Goal: Task Accomplishment & Management: Manage account settings

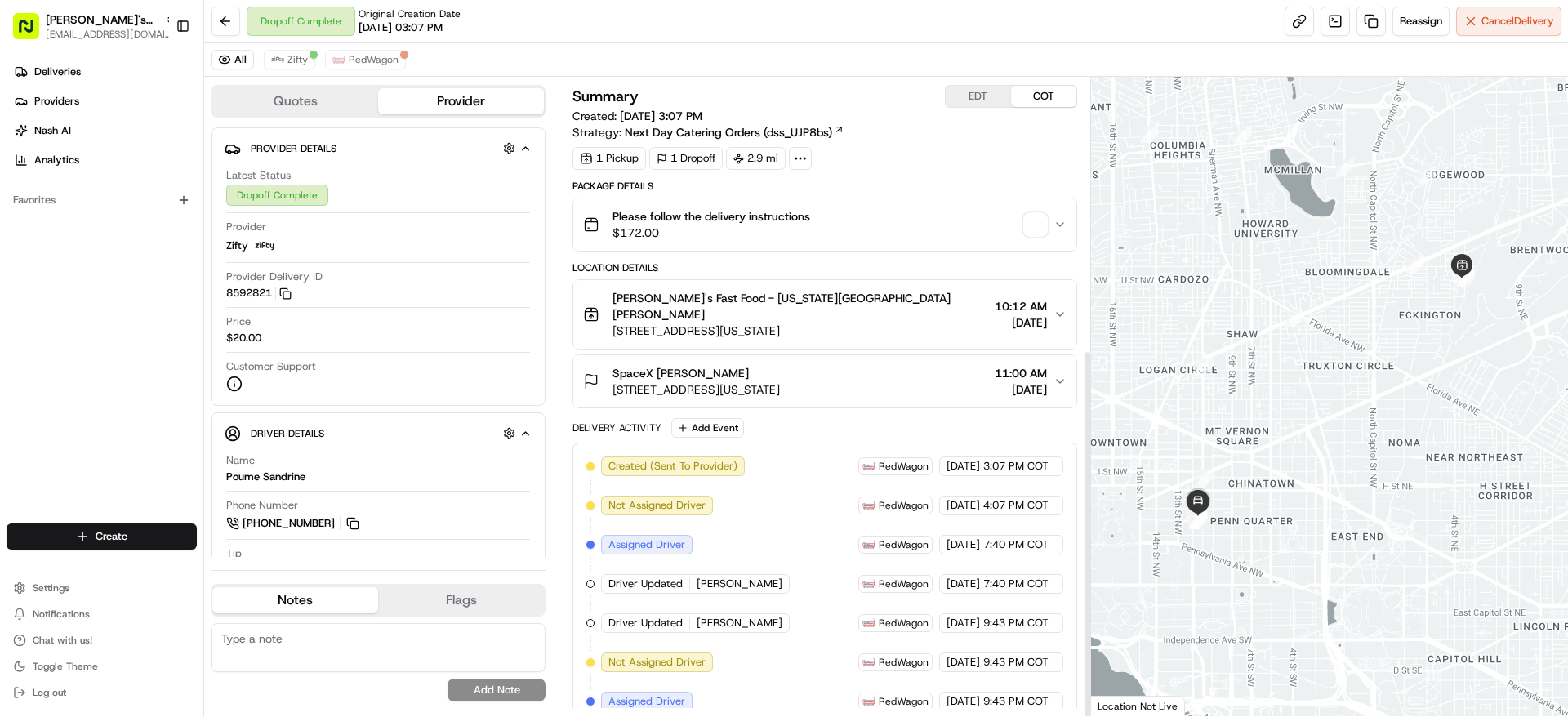
scroll to position [472, 0]
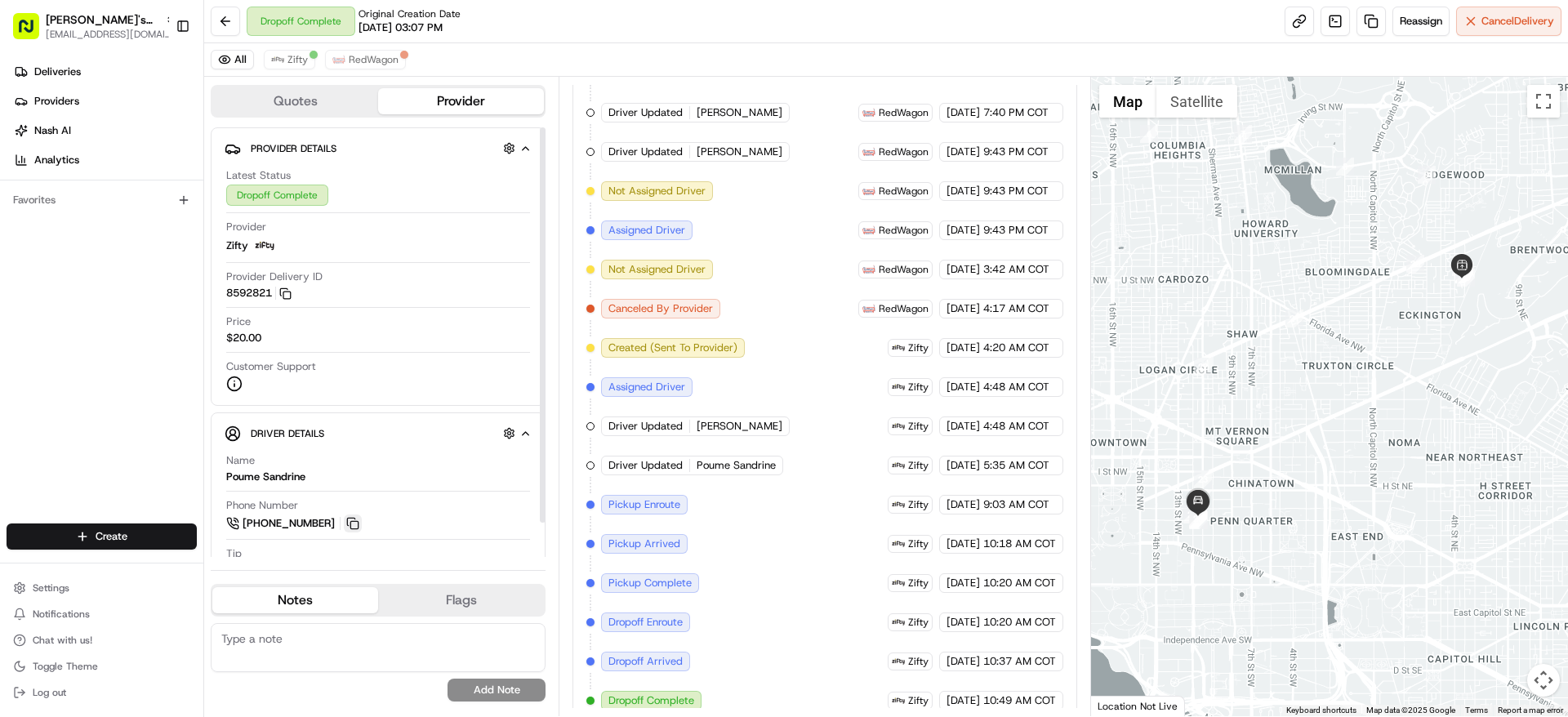
click at [350, 525] on button at bounding box center [353, 524] width 18 height 18
click at [355, 524] on button at bounding box center [353, 524] width 18 height 18
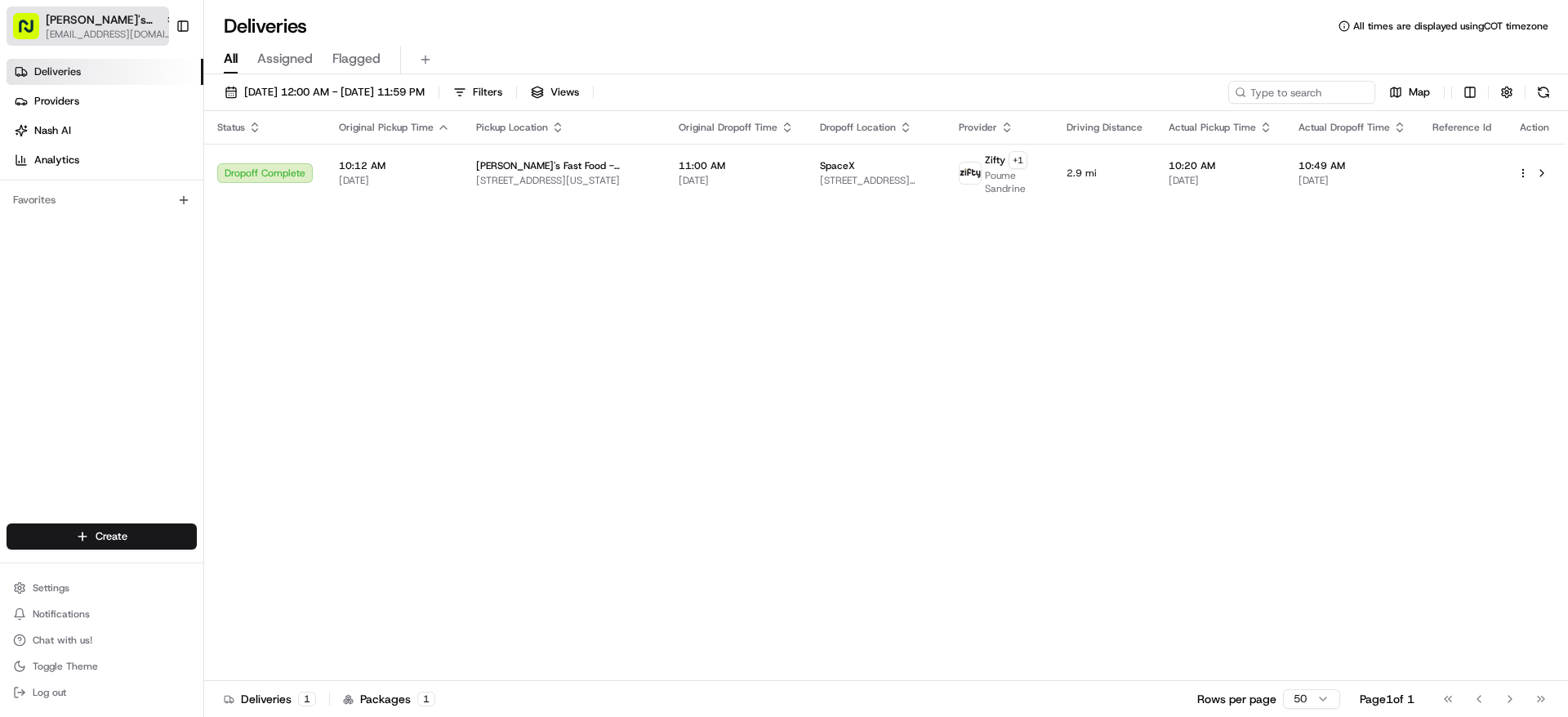
click at [143, 19] on span "[PERSON_NAME]'s Fast Food - [US_STATE], [GEOGRAPHIC_DATA]" at bounding box center [102, 20] width 113 height 16
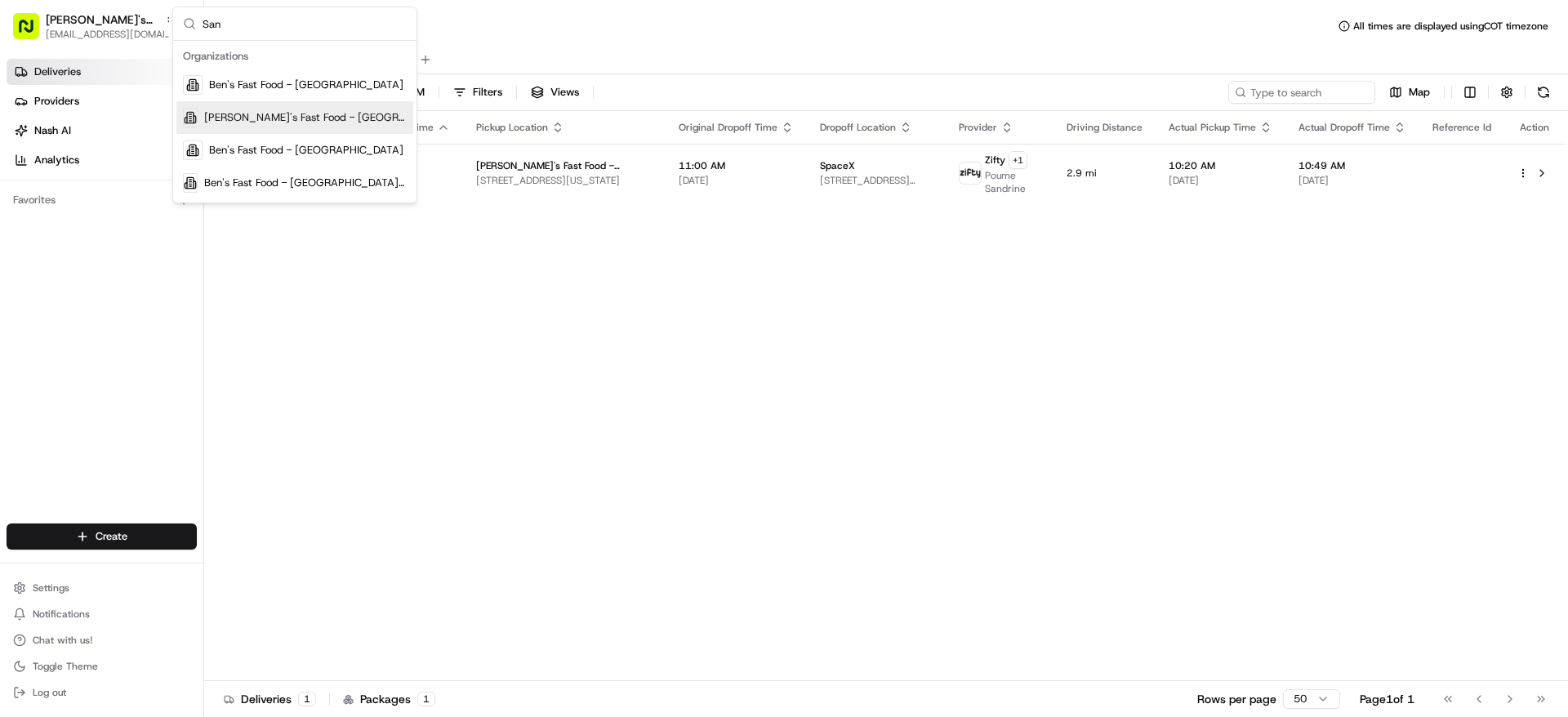
type input "San"
click at [272, 120] on span "[PERSON_NAME]'s Fast Food - [GEOGRAPHIC_DATA][PERSON_NAME]" at bounding box center [306, 118] width 203 height 14
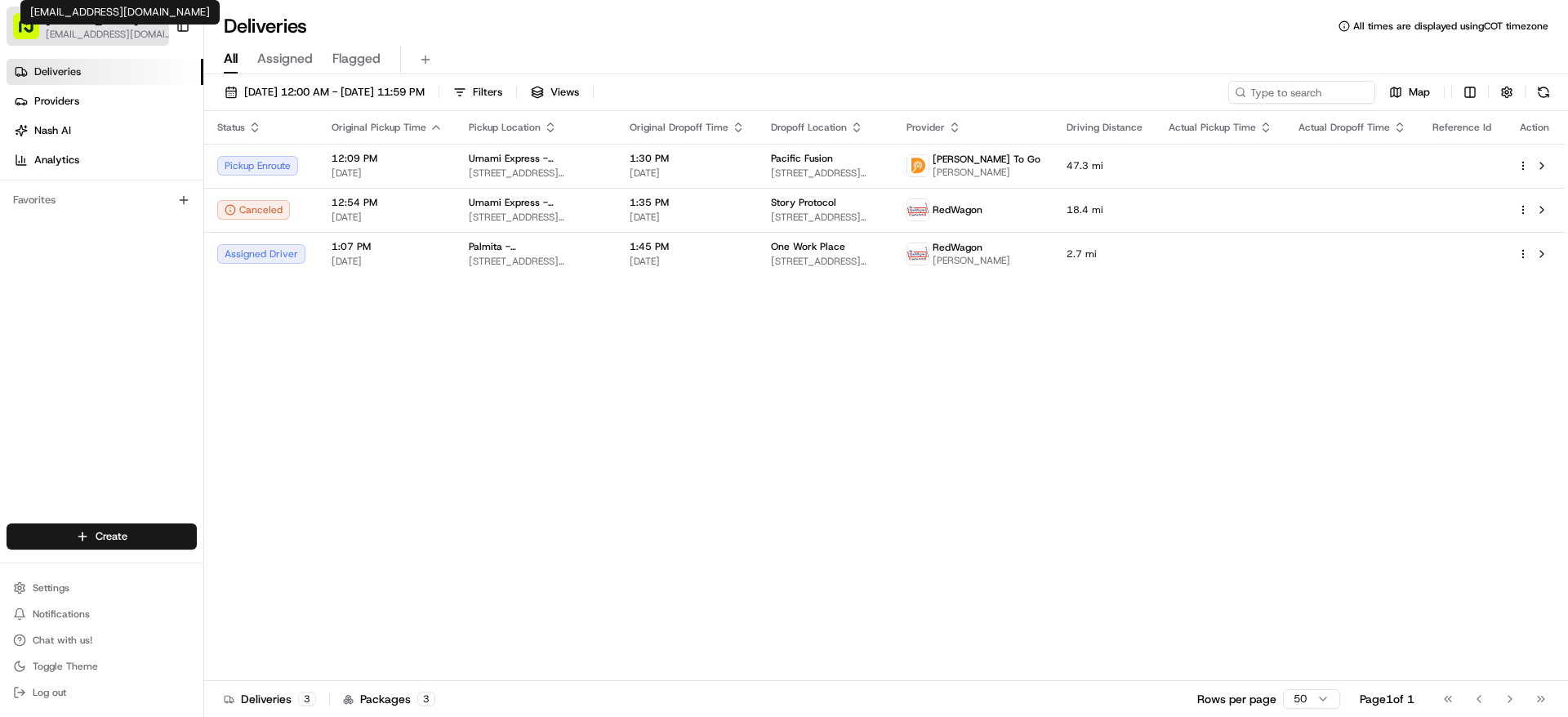
click at [80, 24] on span "[PERSON_NAME]'s Fast Food - [GEOGRAPHIC_DATA][PERSON_NAME]" at bounding box center [102, 20] width 113 height 16
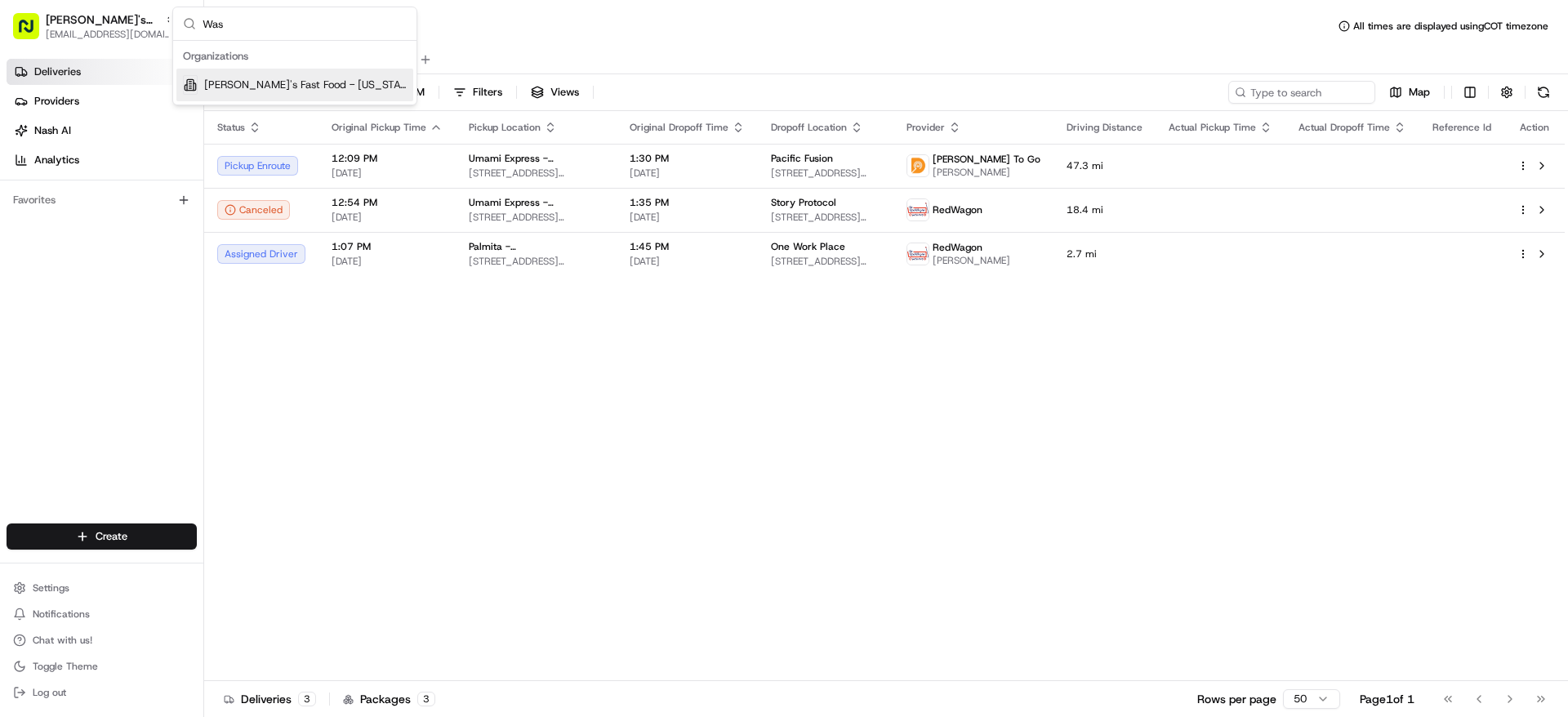
type input "Was"
click at [264, 89] on span "[PERSON_NAME]'s Fast Food - [US_STATE], [GEOGRAPHIC_DATA]" at bounding box center [306, 85] width 203 height 14
